Goal: Navigation & Orientation: Find specific page/section

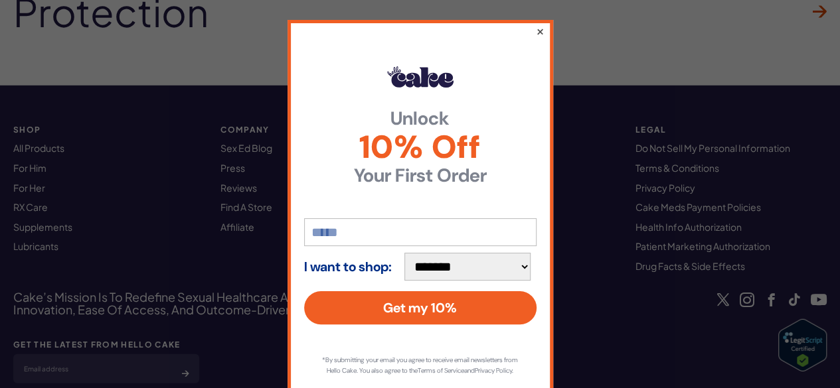
click at [537, 30] on button "×" at bounding box center [539, 31] width 9 height 16
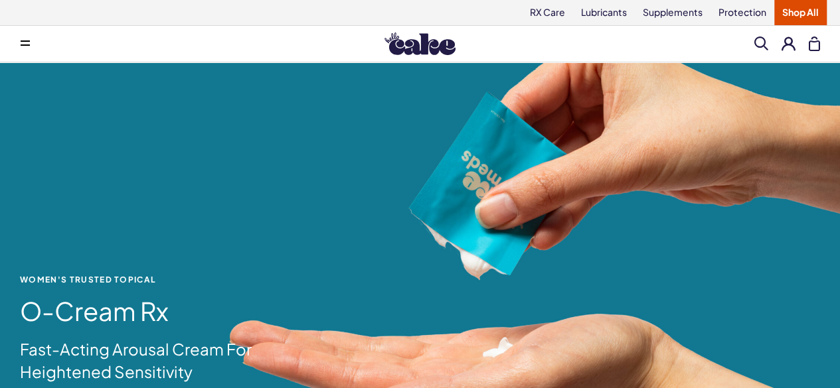
click at [24, 42] on span at bounding box center [25, 44] width 9 height 7
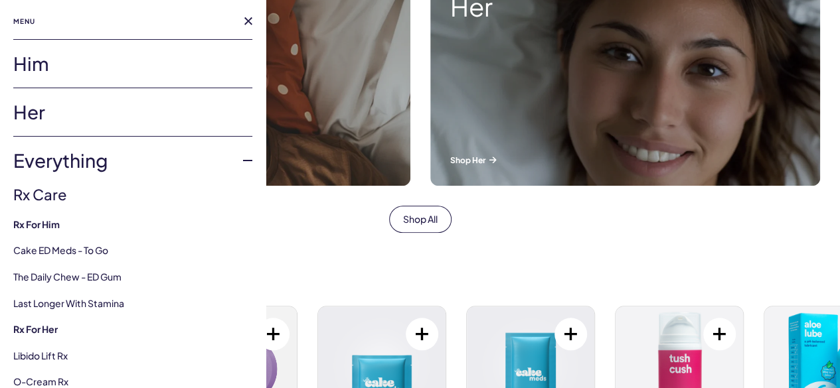
click at [44, 66] on link "Him" at bounding box center [132, 64] width 239 height 48
